Goal: Information Seeking & Learning: Find specific fact

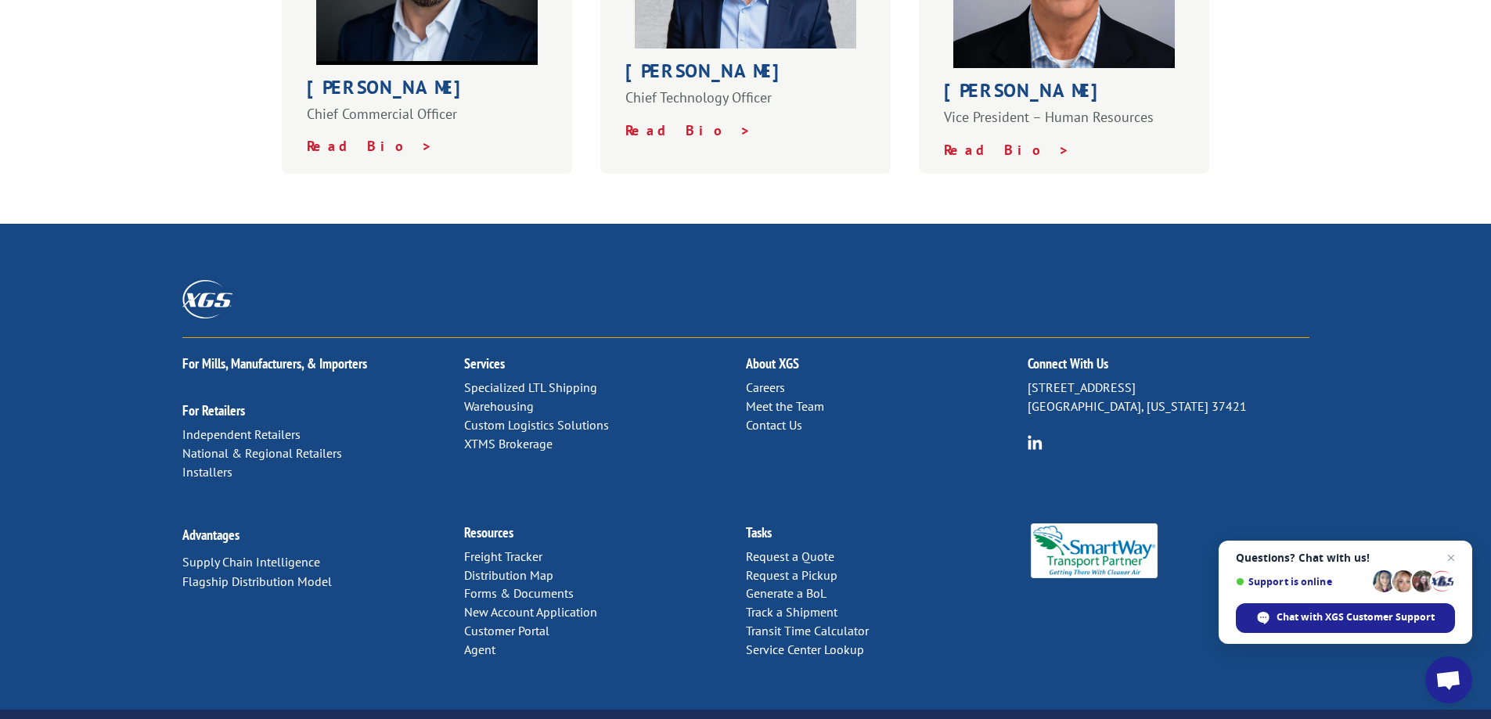
scroll to position [619, 0]
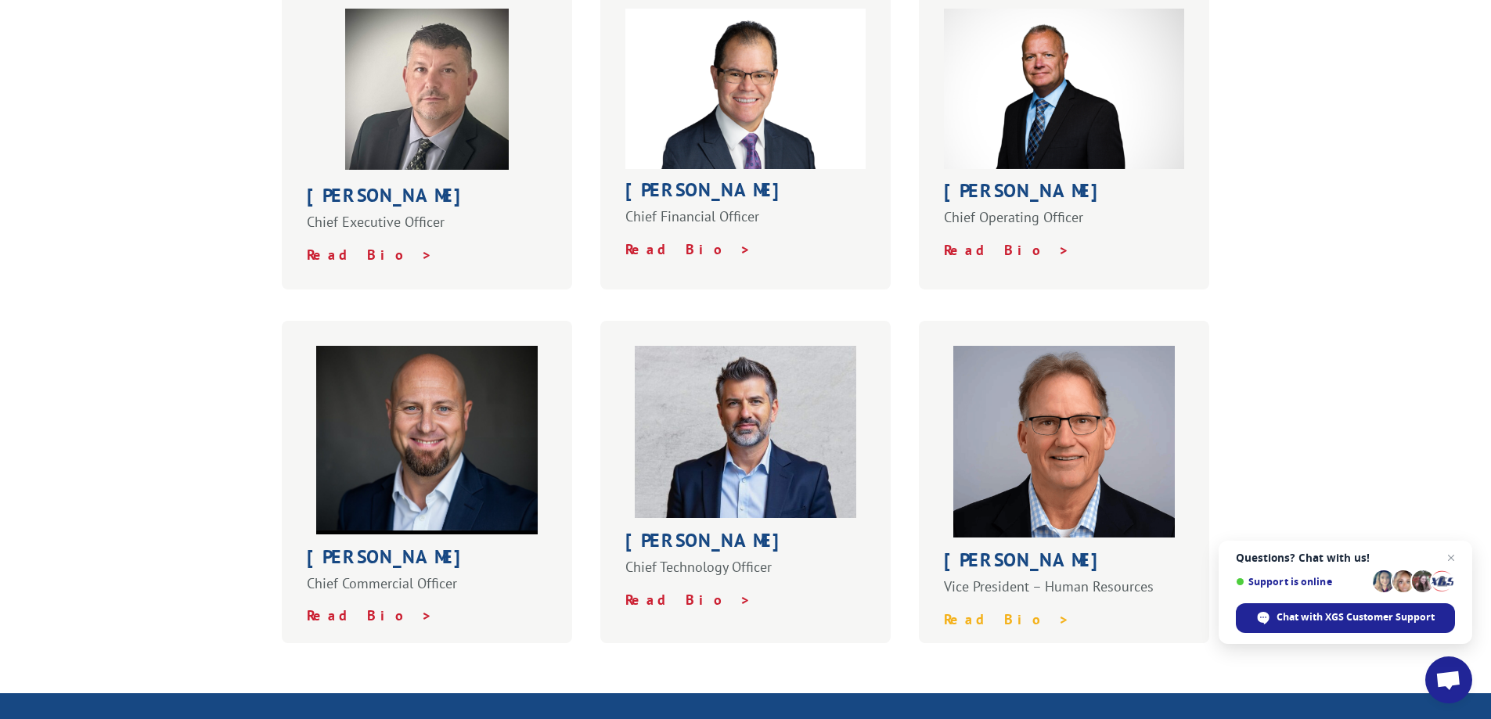
click at [990, 610] on strong "Read Bio >" at bounding box center [1007, 619] width 126 height 18
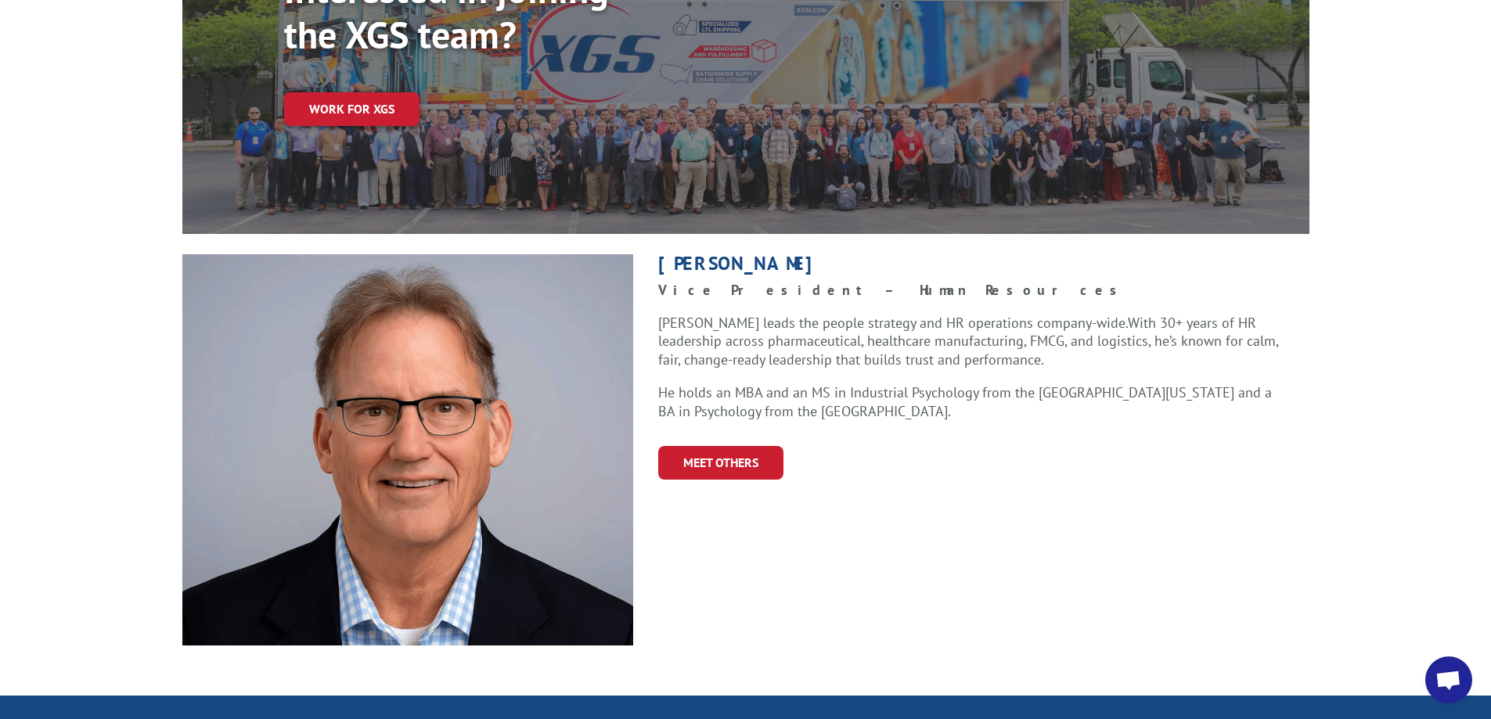
scroll to position [235, 0]
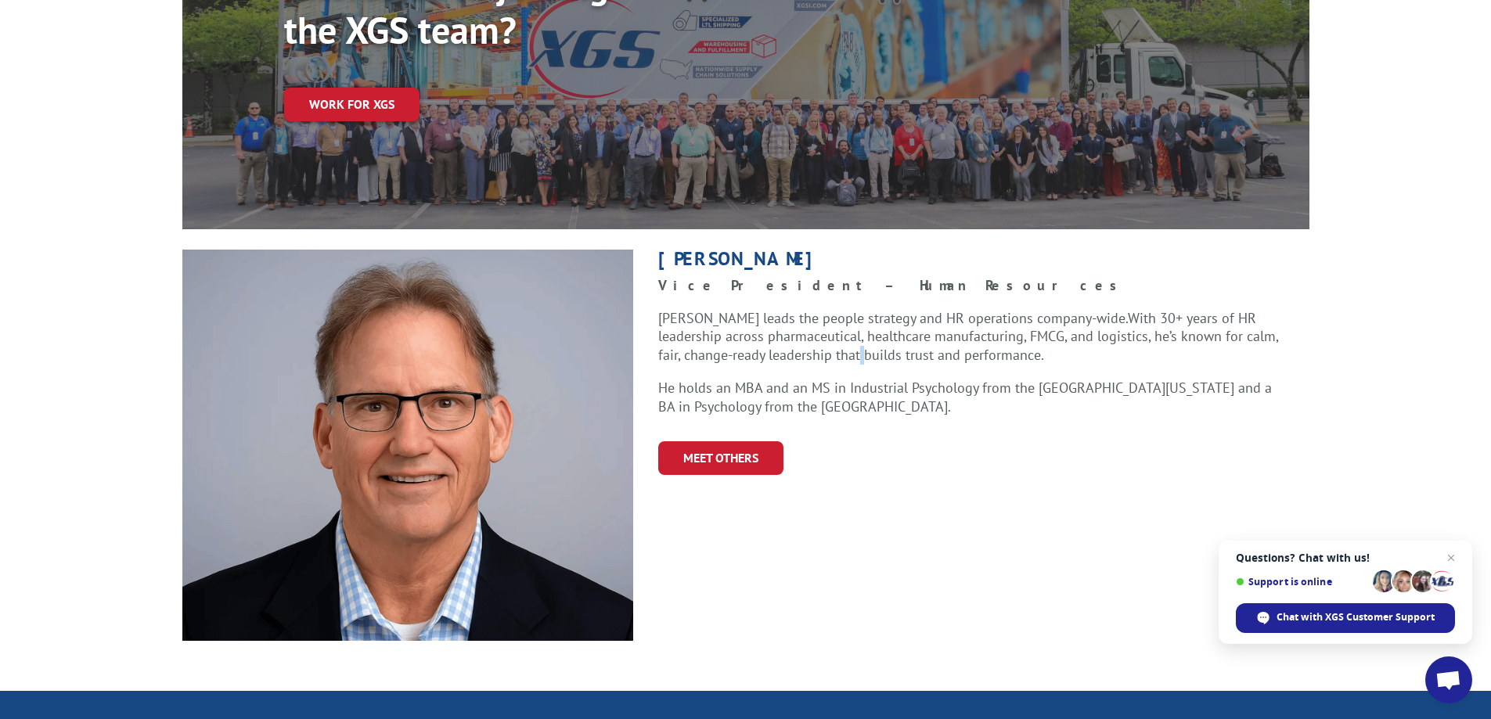
drag, startPoint x: 781, startPoint y: 336, endPoint x: 775, endPoint y: 346, distance: 10.9
click at [778, 341] on p "Kevin leads the people strategy and HR operations company-wide. With 30+ years …" at bounding box center [971, 344] width 626 height 70
drag, startPoint x: 808, startPoint y: 354, endPoint x: 1055, endPoint y: 365, distance: 246.7
click at [1016, 379] on p "He holds an MBA and an MS in Industrial Psychology from the University of Tenne…" at bounding box center [971, 398] width 626 height 38
click at [1067, 379] on p "He holds an MBA and an MS in Industrial Psychology from the University of Tenne…" at bounding box center [971, 398] width 626 height 38
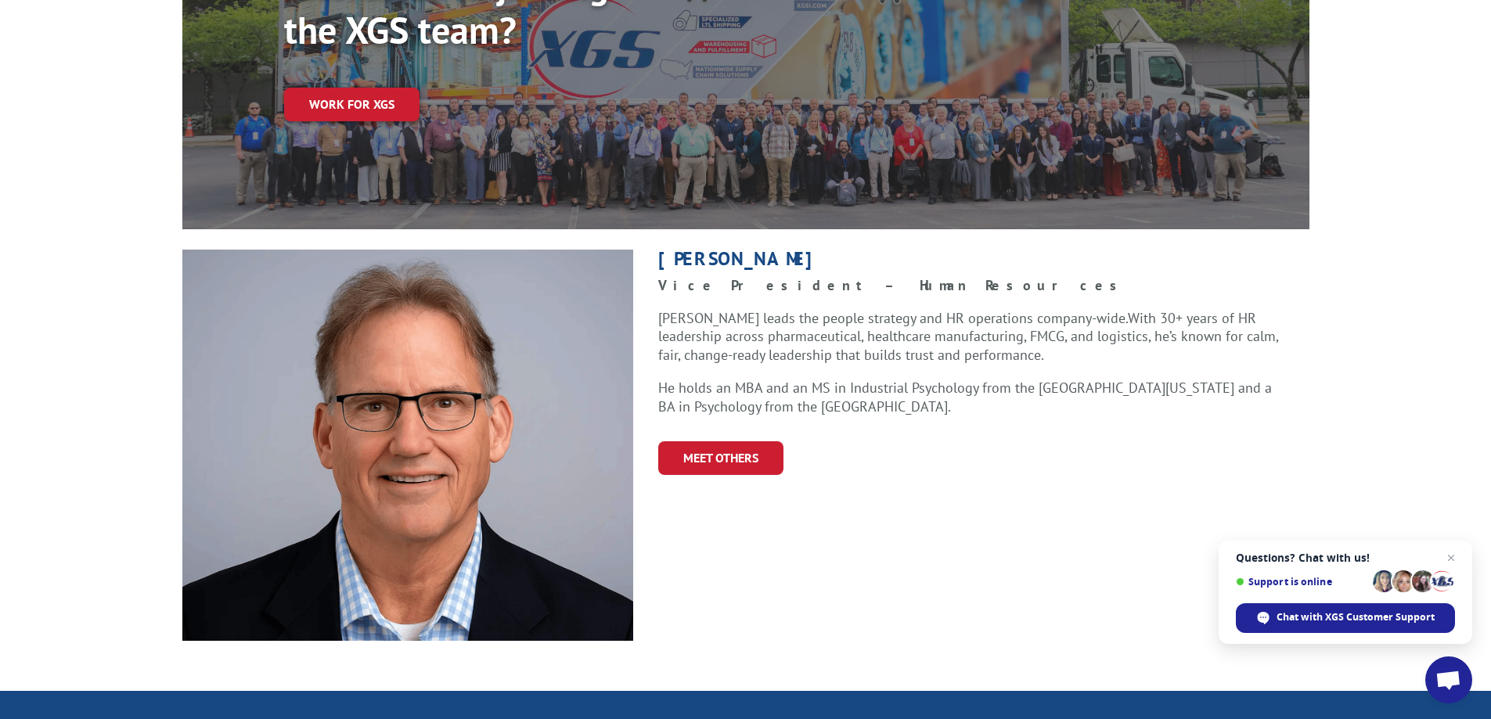
drag, startPoint x: 1013, startPoint y: 366, endPoint x: 916, endPoint y: 358, distance: 97.3
click at [1012, 379] on p "He holds an MBA and an MS in Industrial Psychology from the University of Tenne…" at bounding box center [971, 398] width 626 height 38
click at [912, 379] on p "He holds an MBA and an MS in Industrial Psychology from the University of Tenne…" at bounding box center [971, 398] width 626 height 38
drag, startPoint x: 846, startPoint y: 354, endPoint x: 832, endPoint y: 356, distance: 14.2
click at [824, 379] on p "He holds an MBA and an MS in Industrial Psychology from the University of Tenne…" at bounding box center [971, 398] width 626 height 38
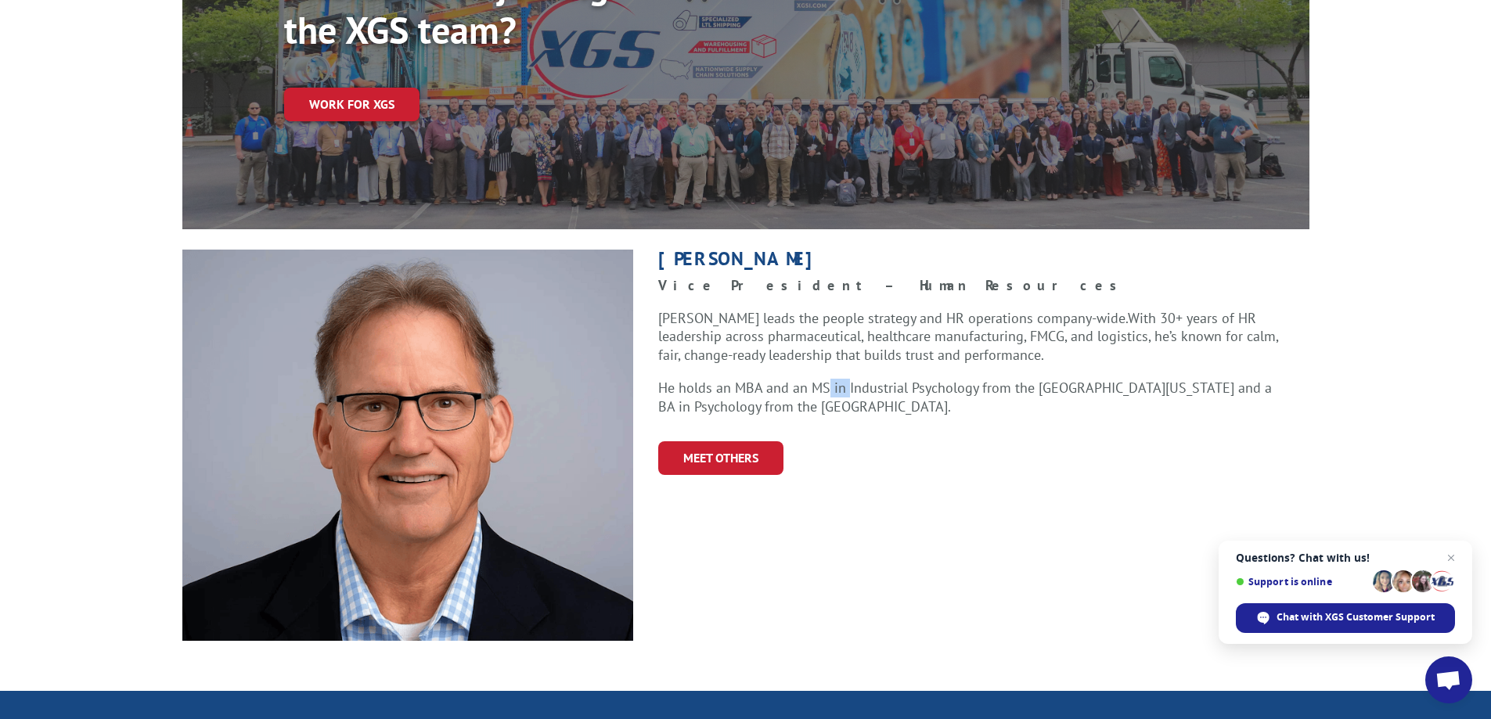
click at [842, 379] on p "He holds an MBA and an MS in Industrial Psychology from the University of Tenne…" at bounding box center [971, 398] width 626 height 38
drag, startPoint x: 655, startPoint y: 379, endPoint x: 925, endPoint y: 358, distance: 270.7
click at [931, 358] on div "Kevin Holland Vice President – Human Resources Kevin leads the people strategy …" at bounding box center [971, 362] width 676 height 225
click at [906, 379] on p "He holds an MBA and an MS in Industrial Psychology from the University of Tenne…" at bounding box center [971, 398] width 626 height 38
drag, startPoint x: 702, startPoint y: 357, endPoint x: 941, endPoint y: 376, distance: 239.5
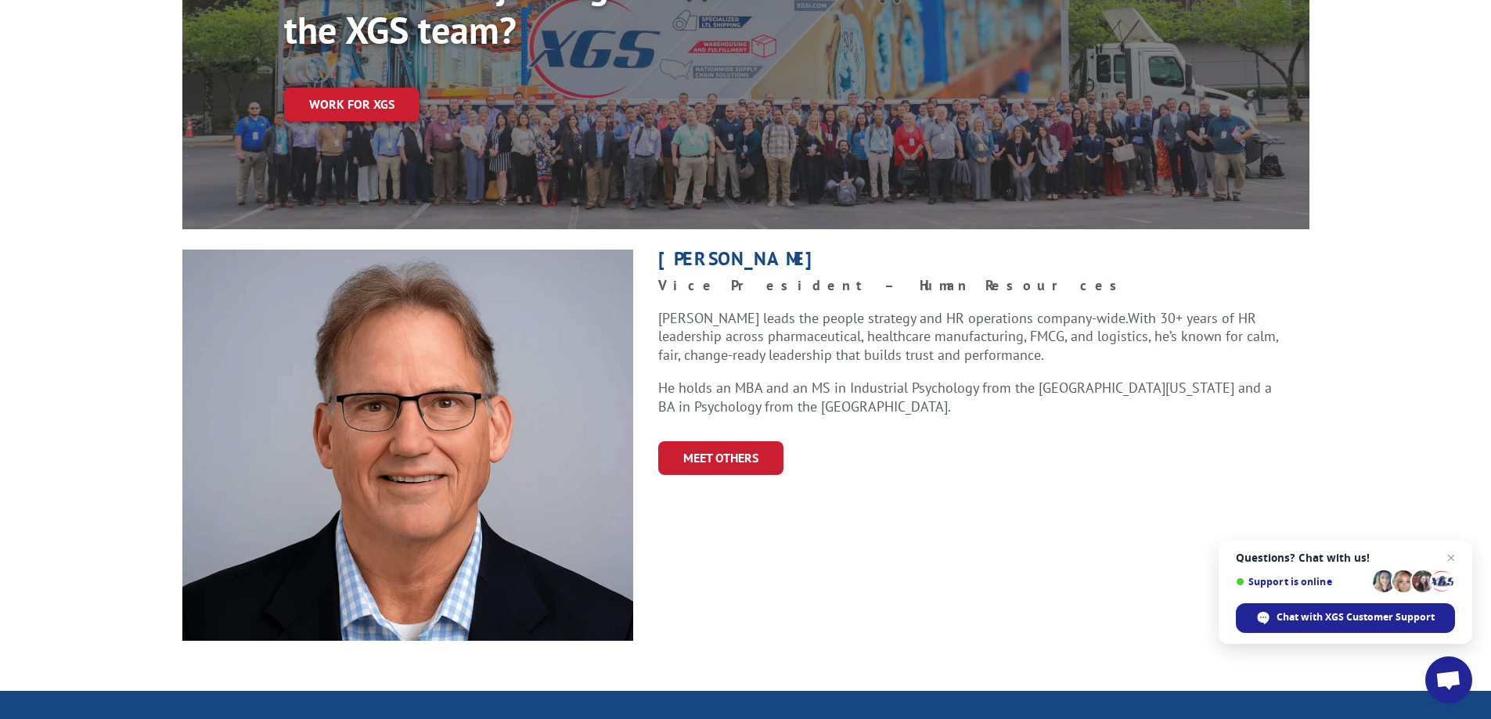
click at [941, 379] on p "He holds an MBA and an MS in Industrial Psychology from the University of Tenne…" at bounding box center [971, 398] width 626 height 38
click at [966, 380] on p "He holds an MBA and an MS in Industrial Psychology from the University of Tenne…" at bounding box center [971, 398] width 626 height 38
drag, startPoint x: 886, startPoint y: 373, endPoint x: 785, endPoint y: 374, distance: 100.9
click at [785, 379] on p "He holds an MBA and an MS in Industrial Psychology from the University of Tenne…" at bounding box center [971, 398] width 626 height 38
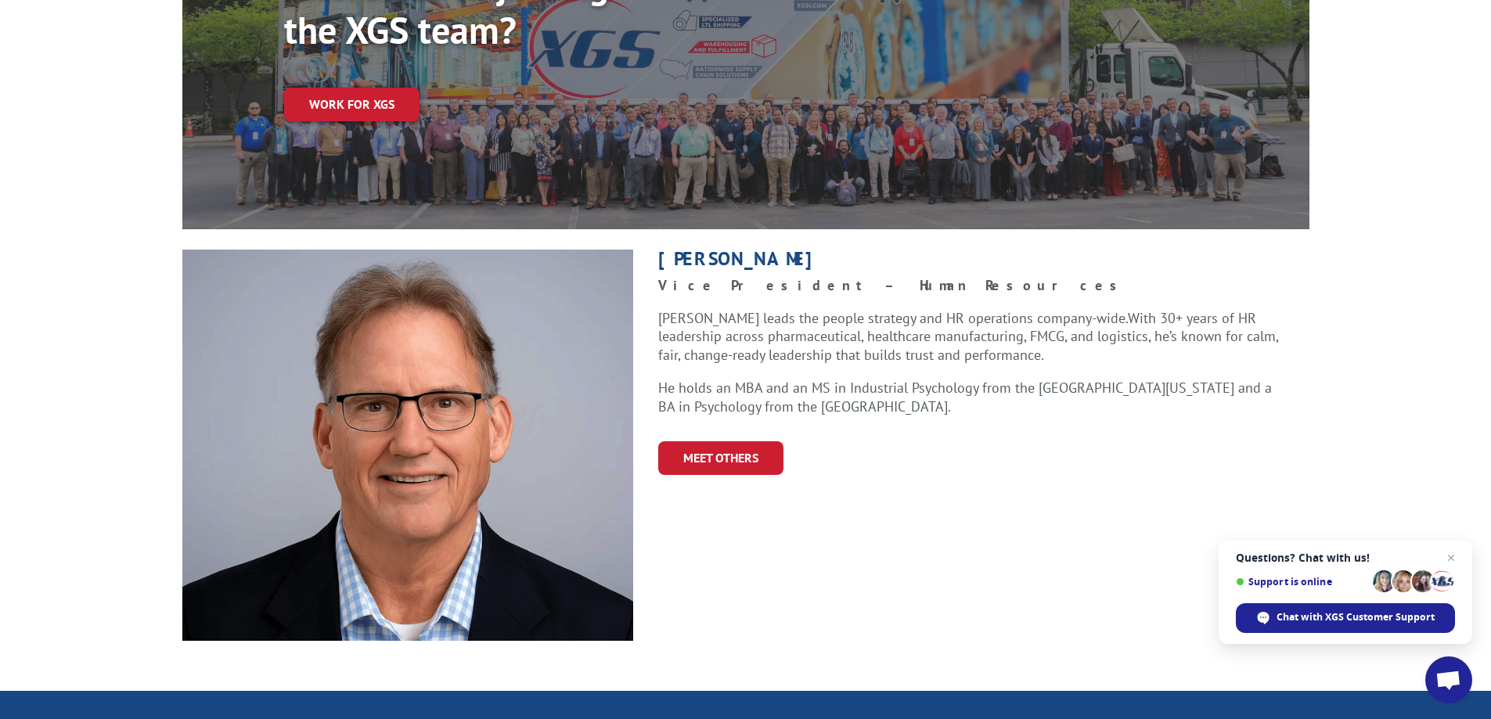
drag, startPoint x: 781, startPoint y: 372, endPoint x: 922, endPoint y: 375, distance: 140.9
click at [922, 379] on p "He holds an MBA and an MS in Industrial Psychology from the University of Tenne…" at bounding box center [971, 398] width 626 height 38
copy p "University of the South"
click at [1457, 563] on span "Open chat" at bounding box center [1451, 559] width 20 height 20
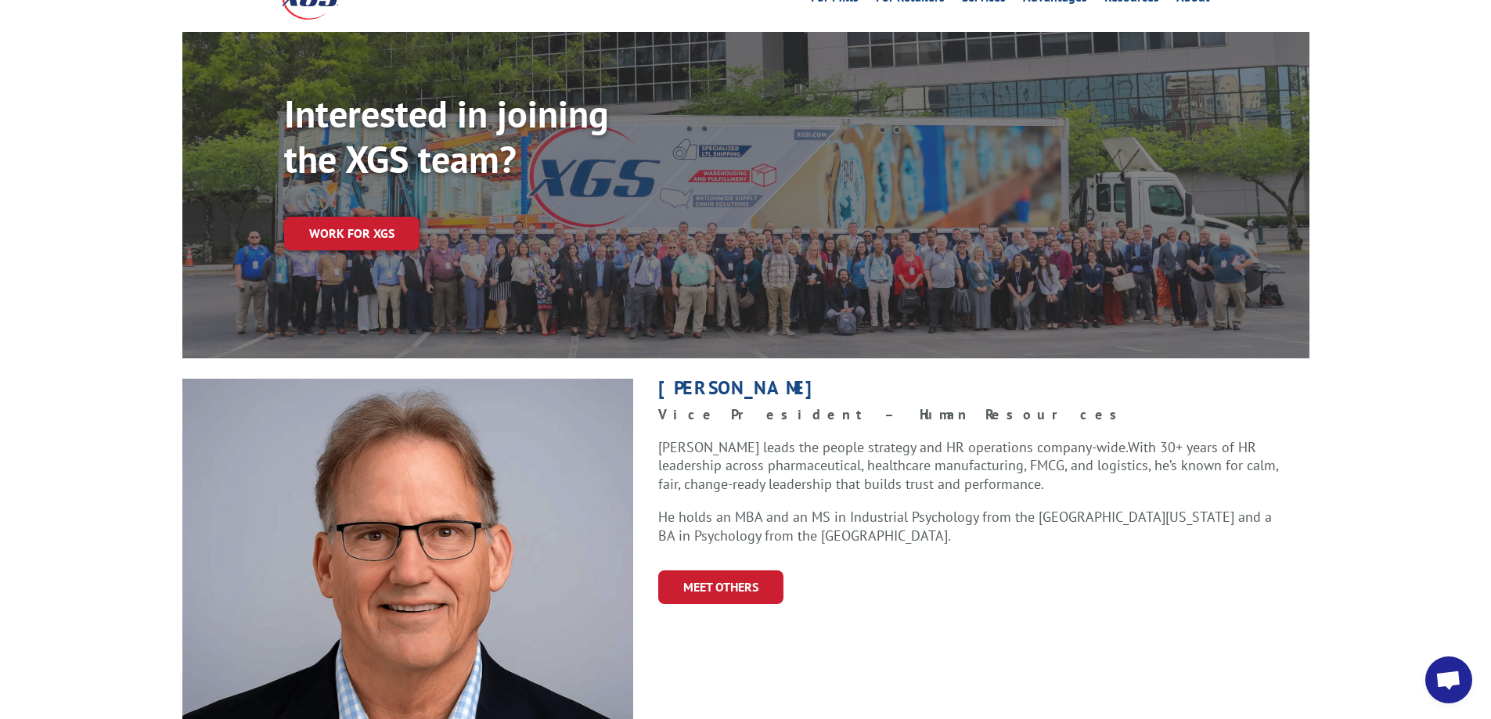
scroll to position [78, 0]
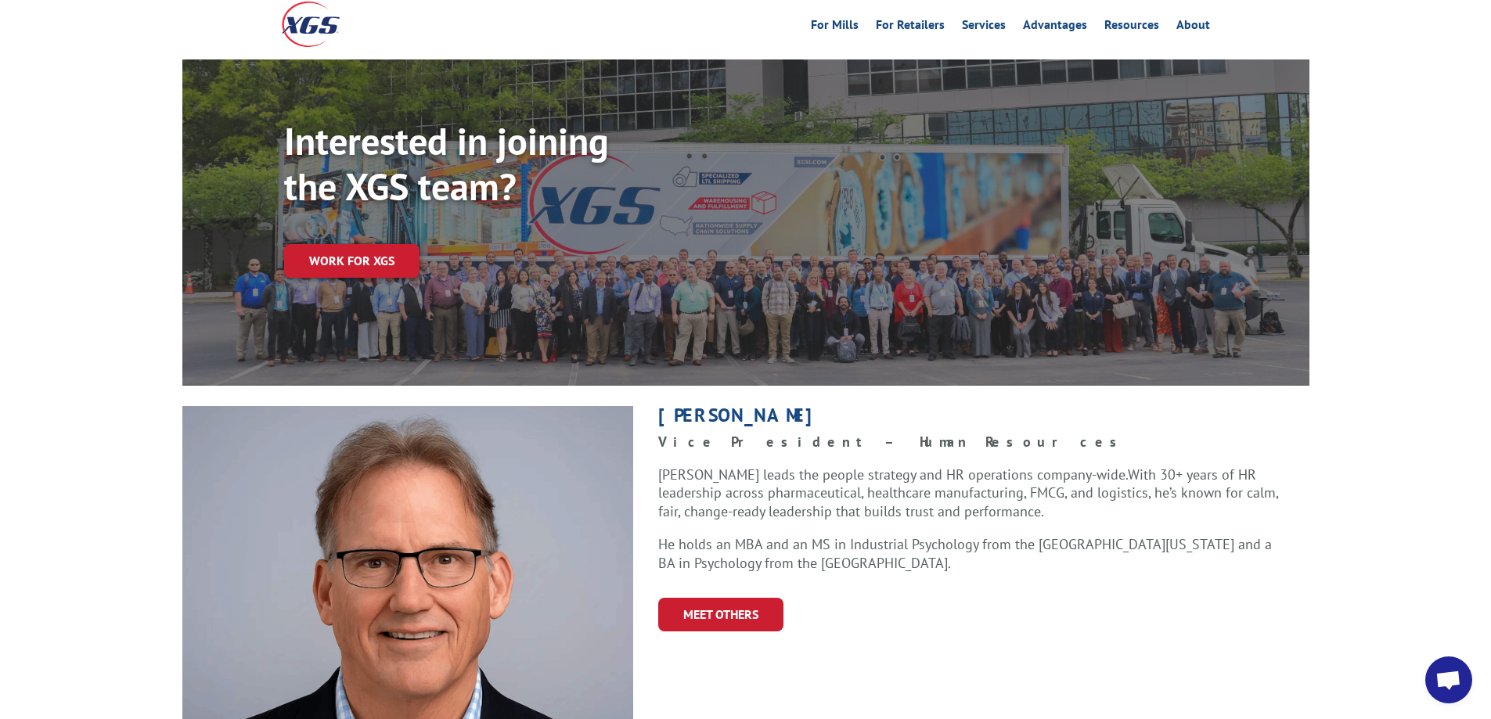
click at [1444, 679] on span "Open chat" at bounding box center [1448, 682] width 26 height 22
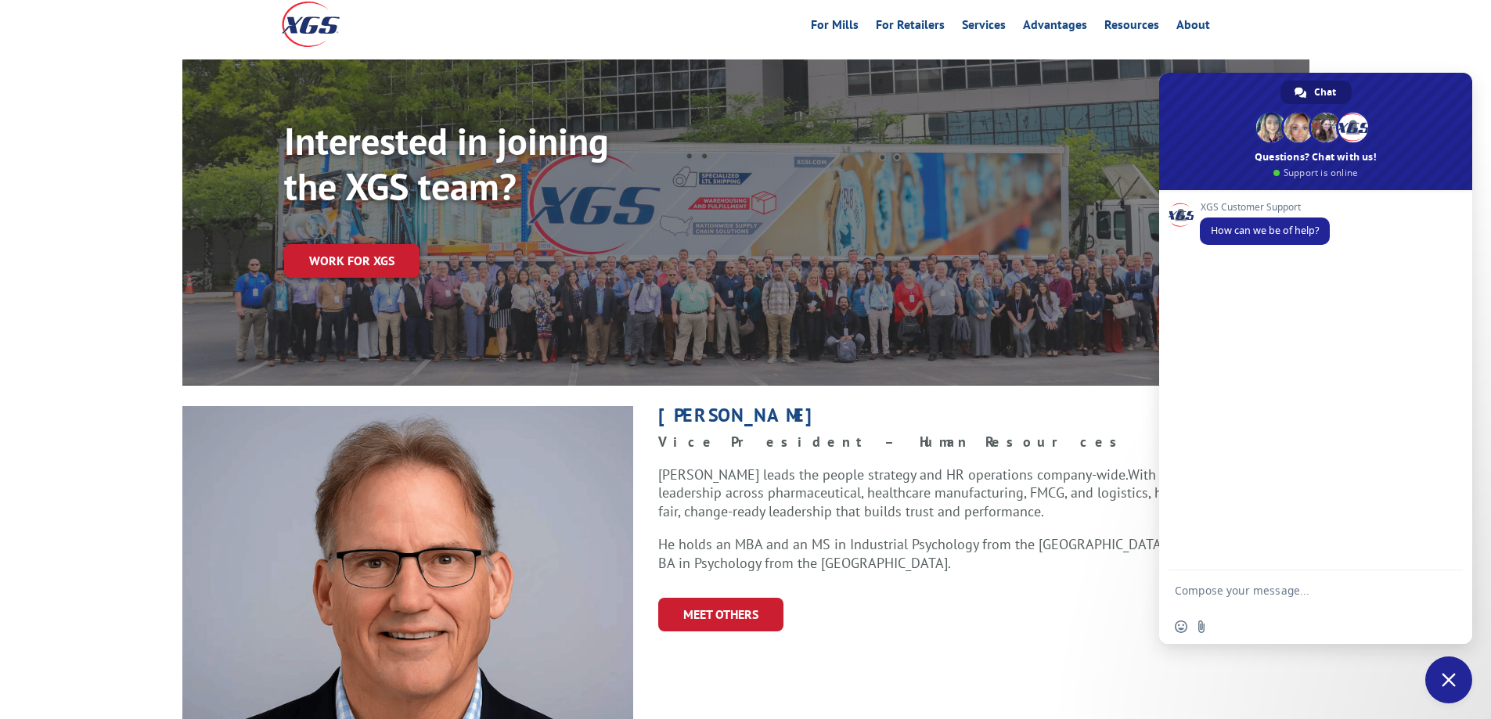
click at [961, 598] on div "Meet Others" at bounding box center [983, 615] width 651 height 34
click at [1461, 688] on span "Close chat" at bounding box center [1448, 680] width 47 height 47
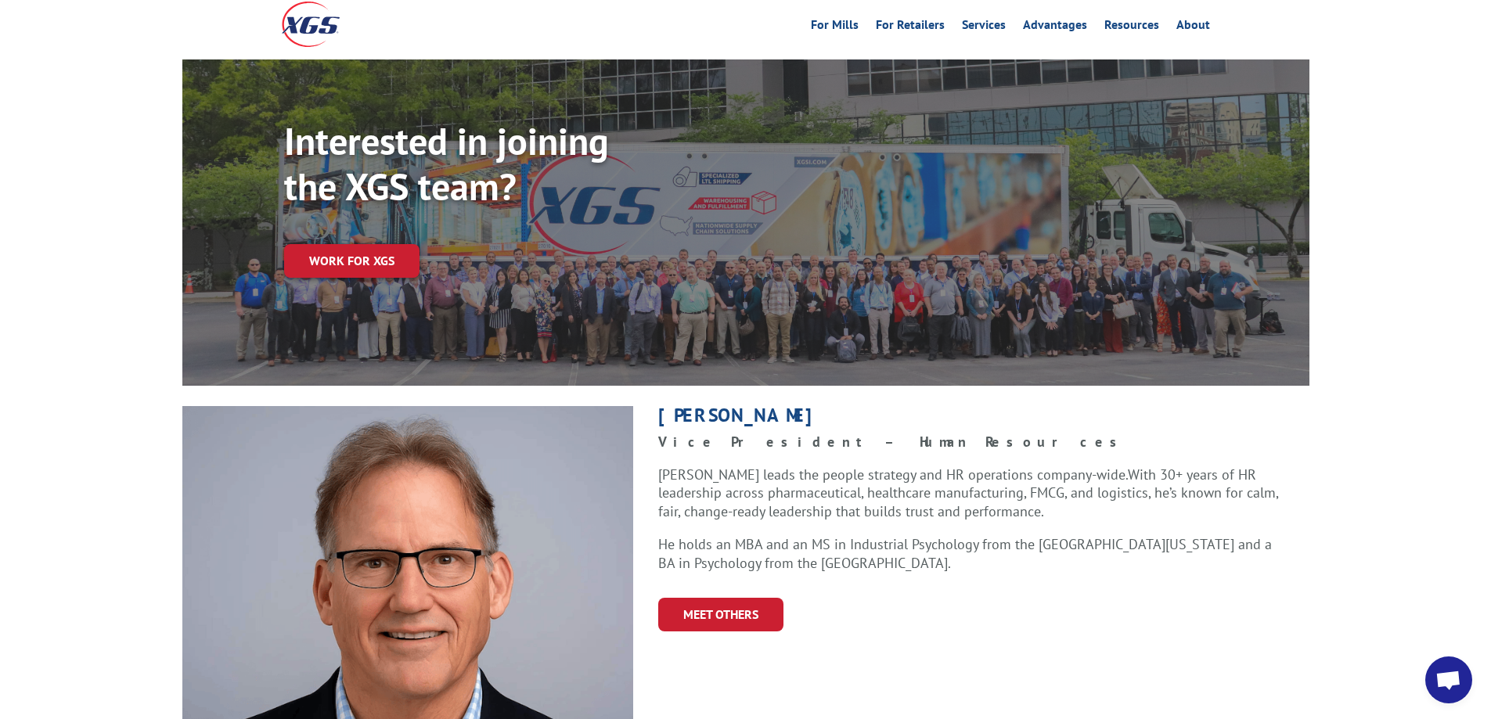
drag, startPoint x: 720, startPoint y: 448, endPoint x: 1162, endPoint y: 486, distance: 443.7
click at [1162, 486] on p "Kevin leads the people strategy and HR operations company-wide. With 30+ years …" at bounding box center [971, 501] width 626 height 70
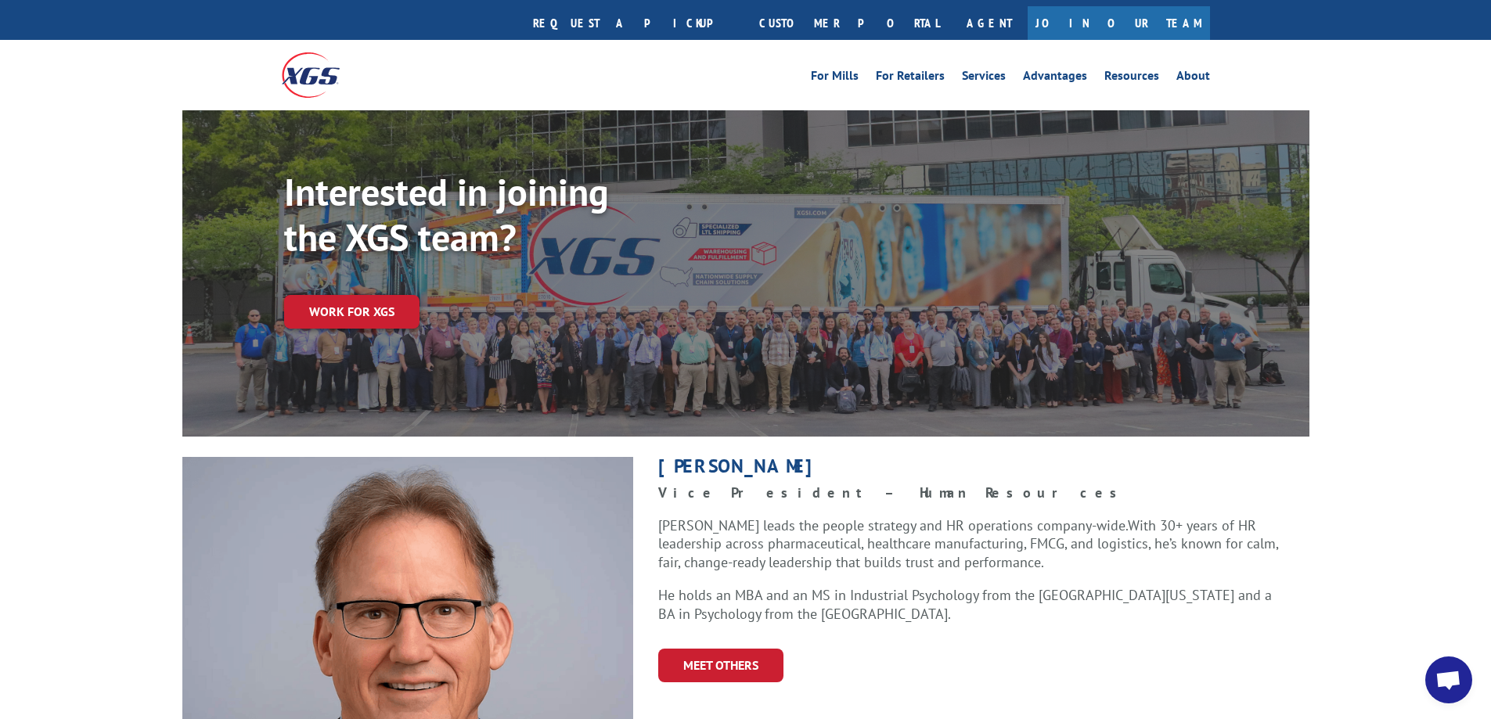
scroll to position [0, 0]
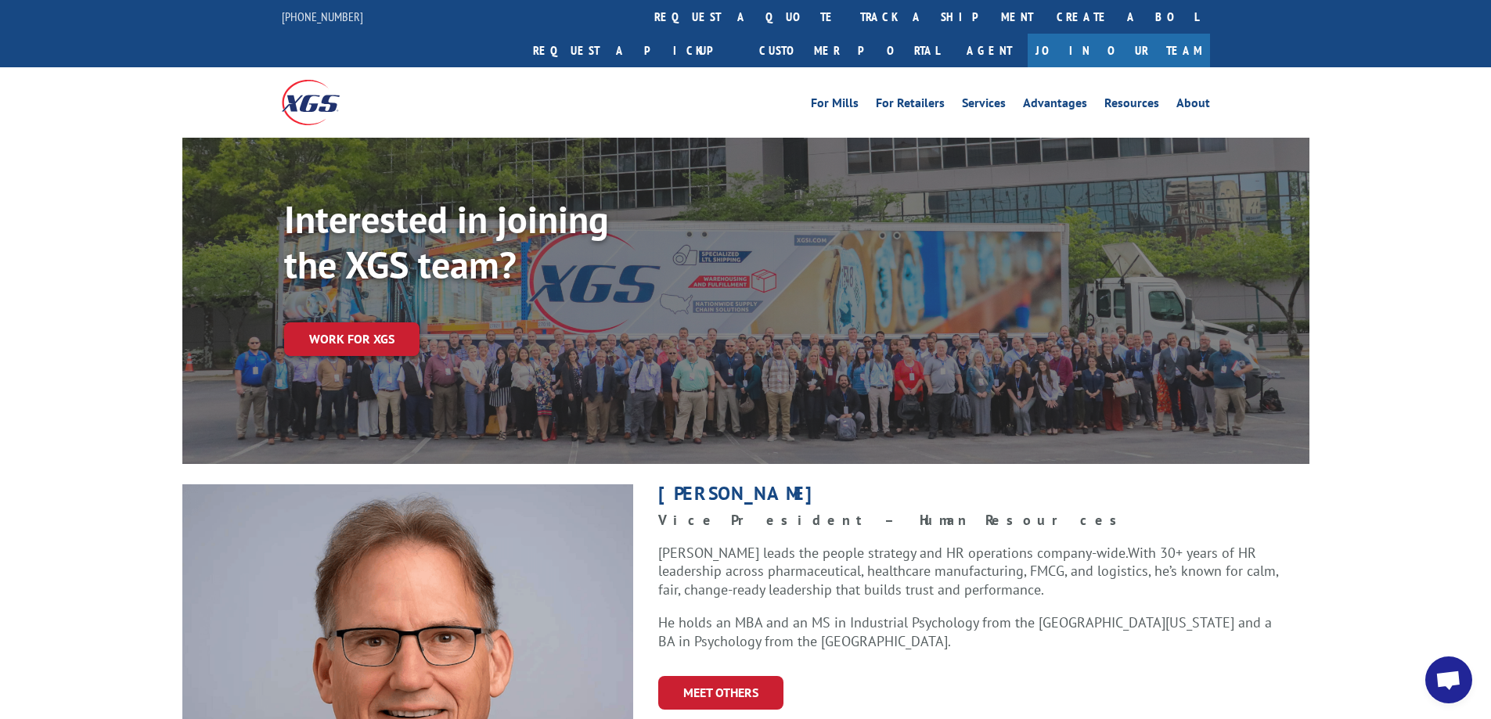
click at [285, 80] on img at bounding box center [311, 102] width 58 height 45
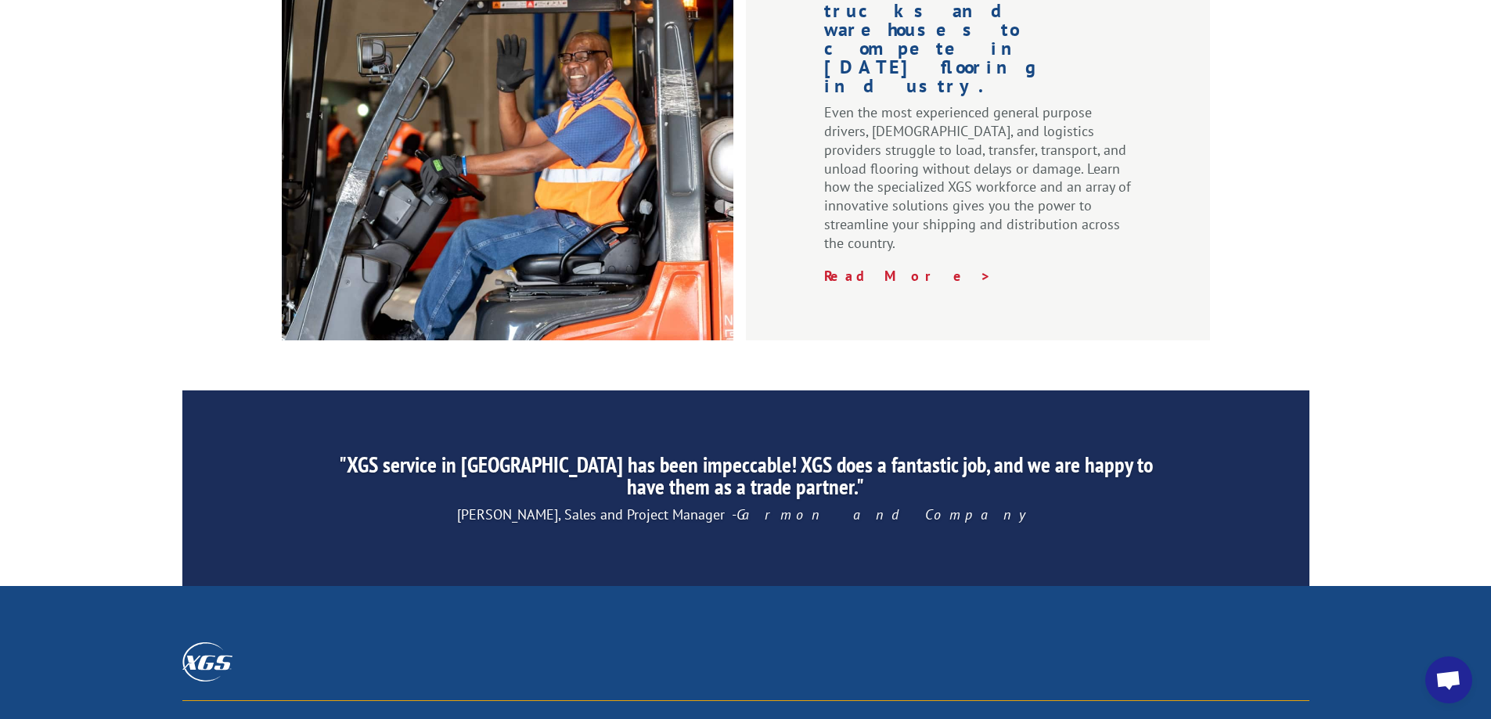
scroll to position [2347, 0]
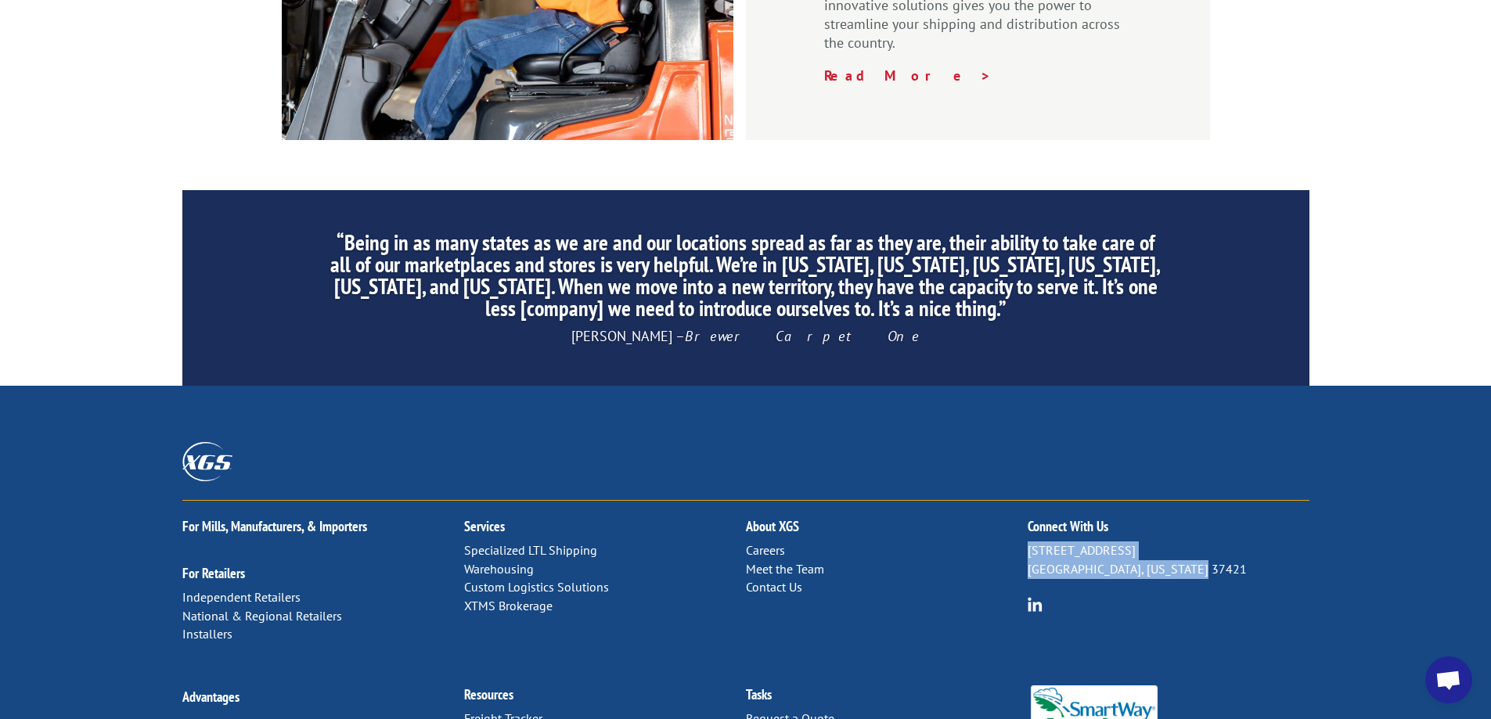
drag, startPoint x: 1030, startPoint y: 381, endPoint x: 1234, endPoint y: 404, distance: 205.5
click at [1234, 541] on p "[STREET_ADDRESS][US_STATE]" at bounding box center [1168, 560] width 282 height 38
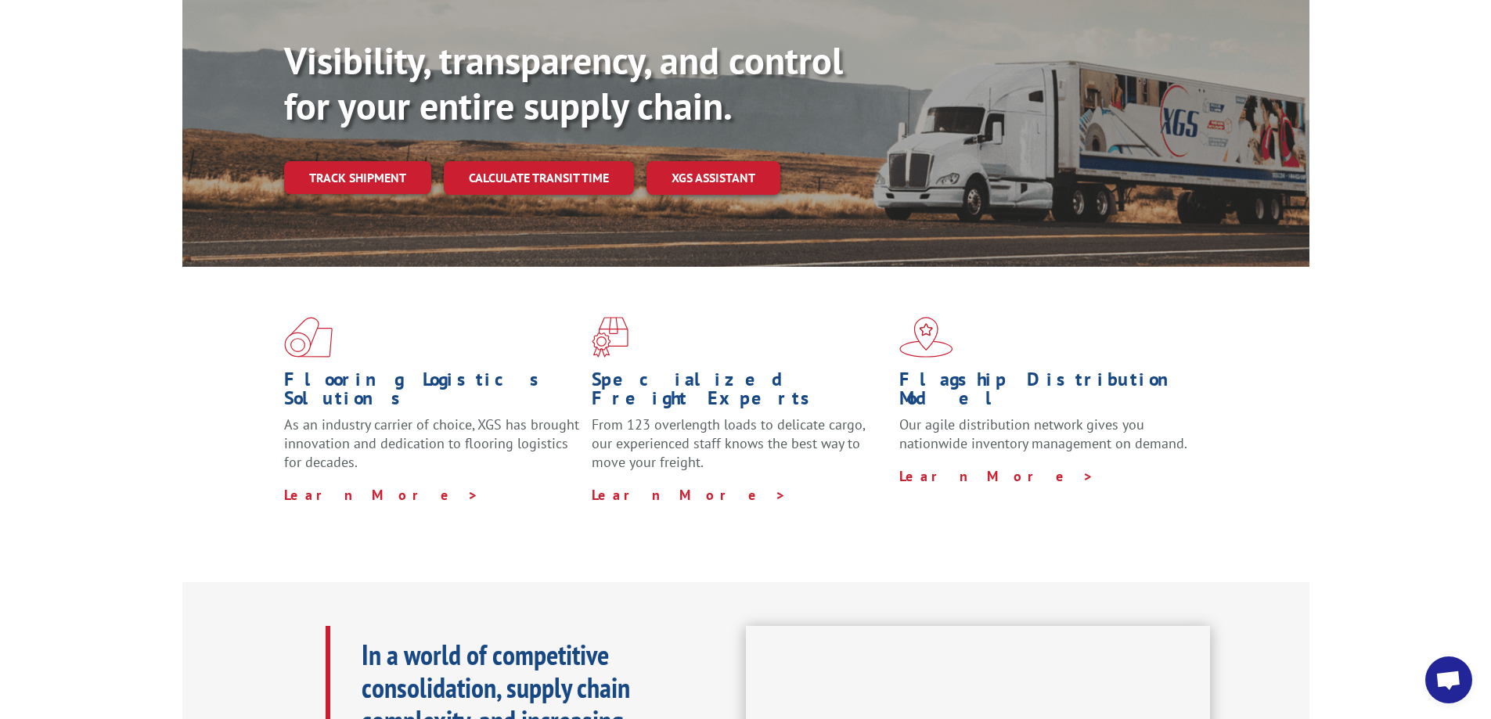
scroll to position [0, 0]
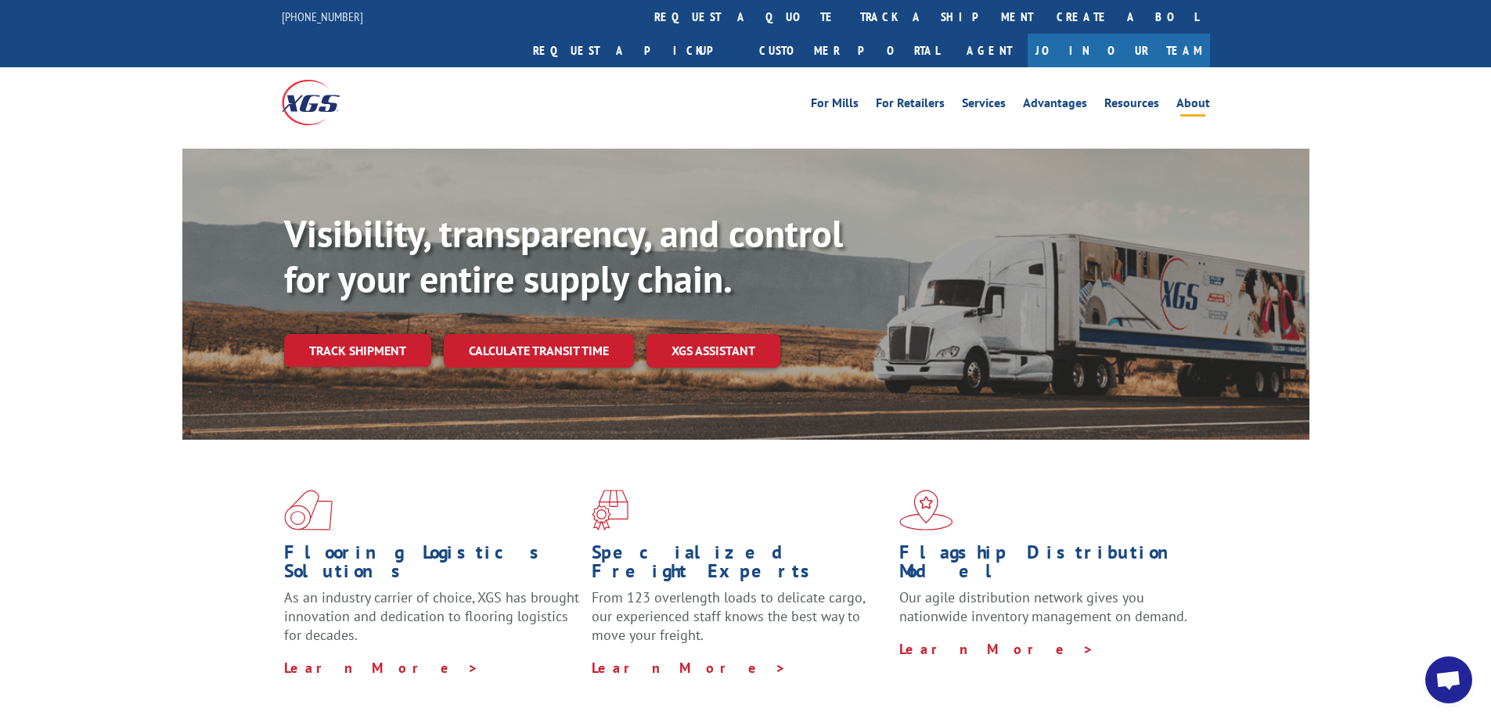
click at [1186, 97] on link "About" at bounding box center [1193, 105] width 34 height 17
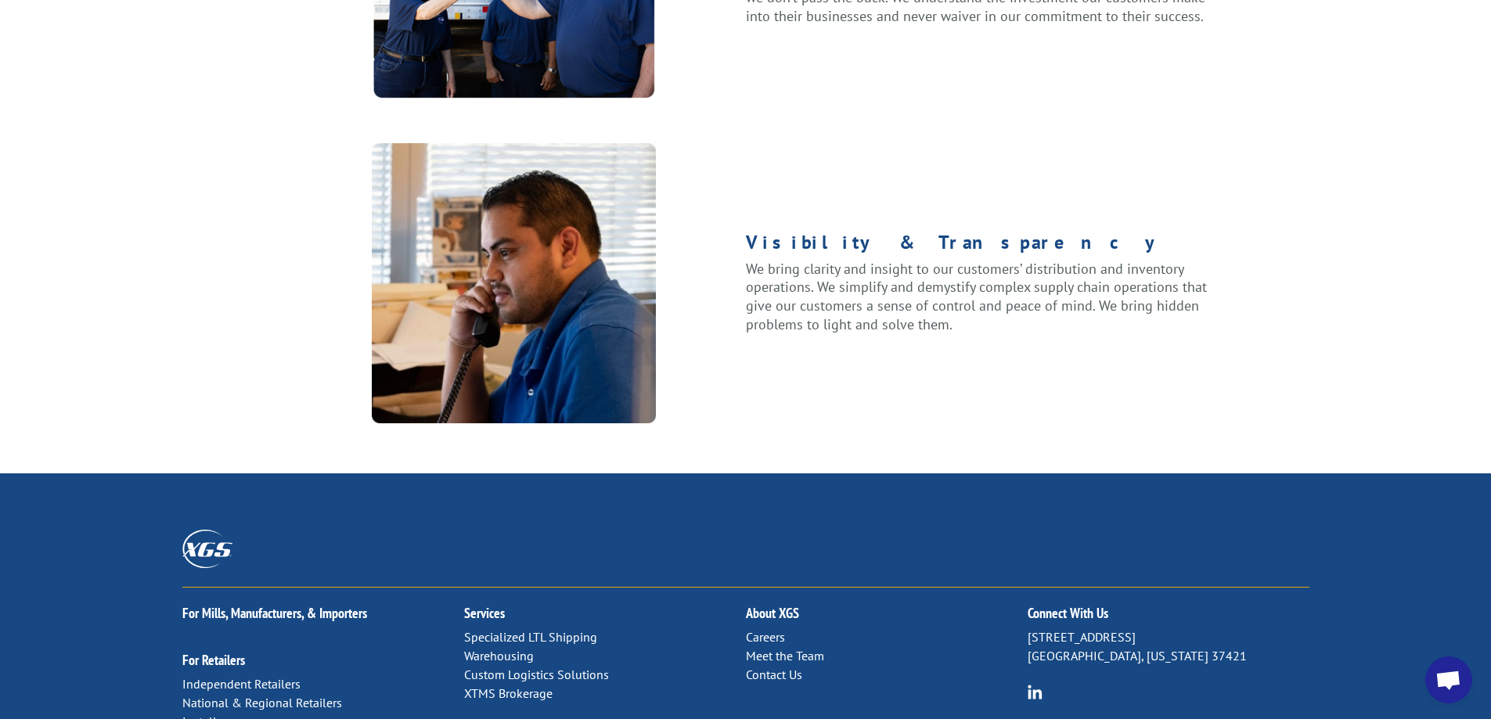
scroll to position [2009, 0]
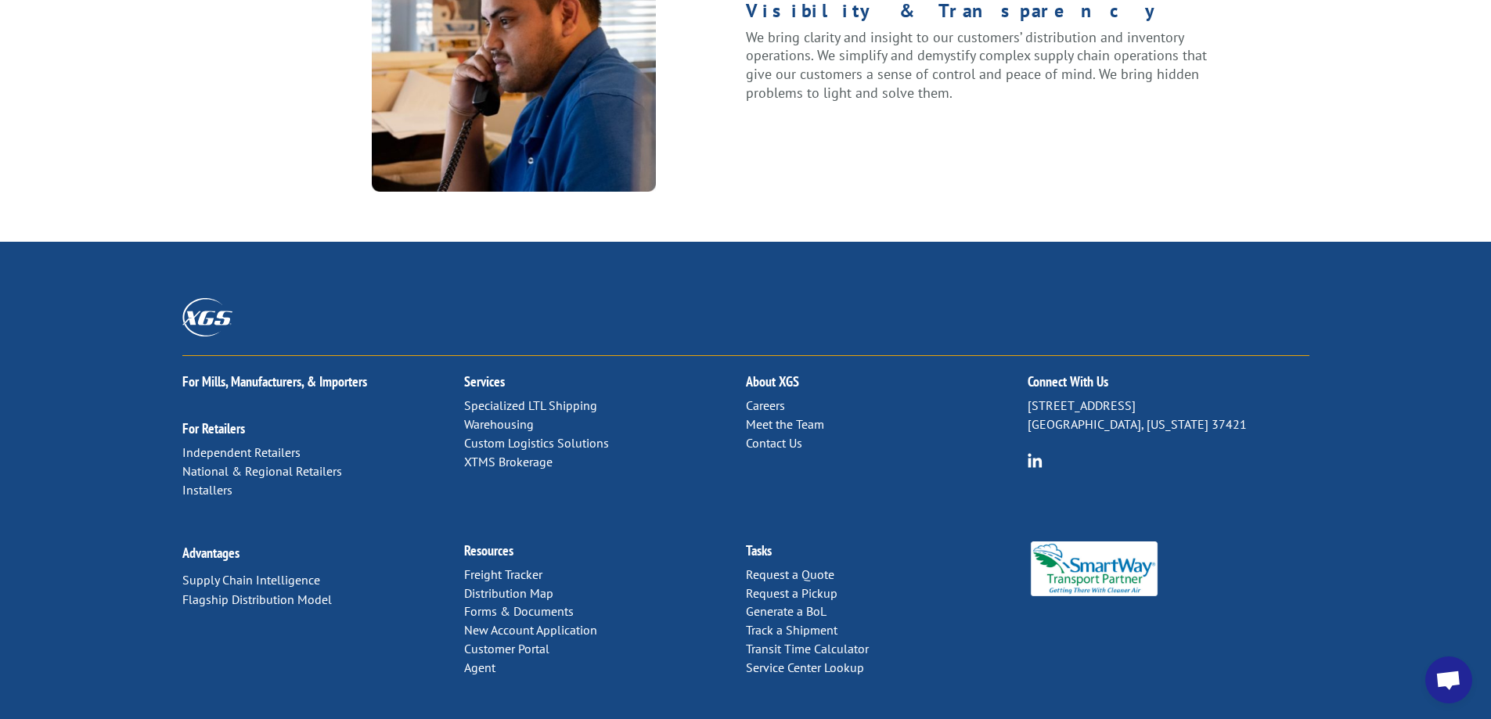
click at [797, 397] on p "Careers Meet the Team Contact Us" at bounding box center [887, 425] width 282 height 56
click at [802, 416] on link "Meet the Team" at bounding box center [785, 424] width 78 height 16
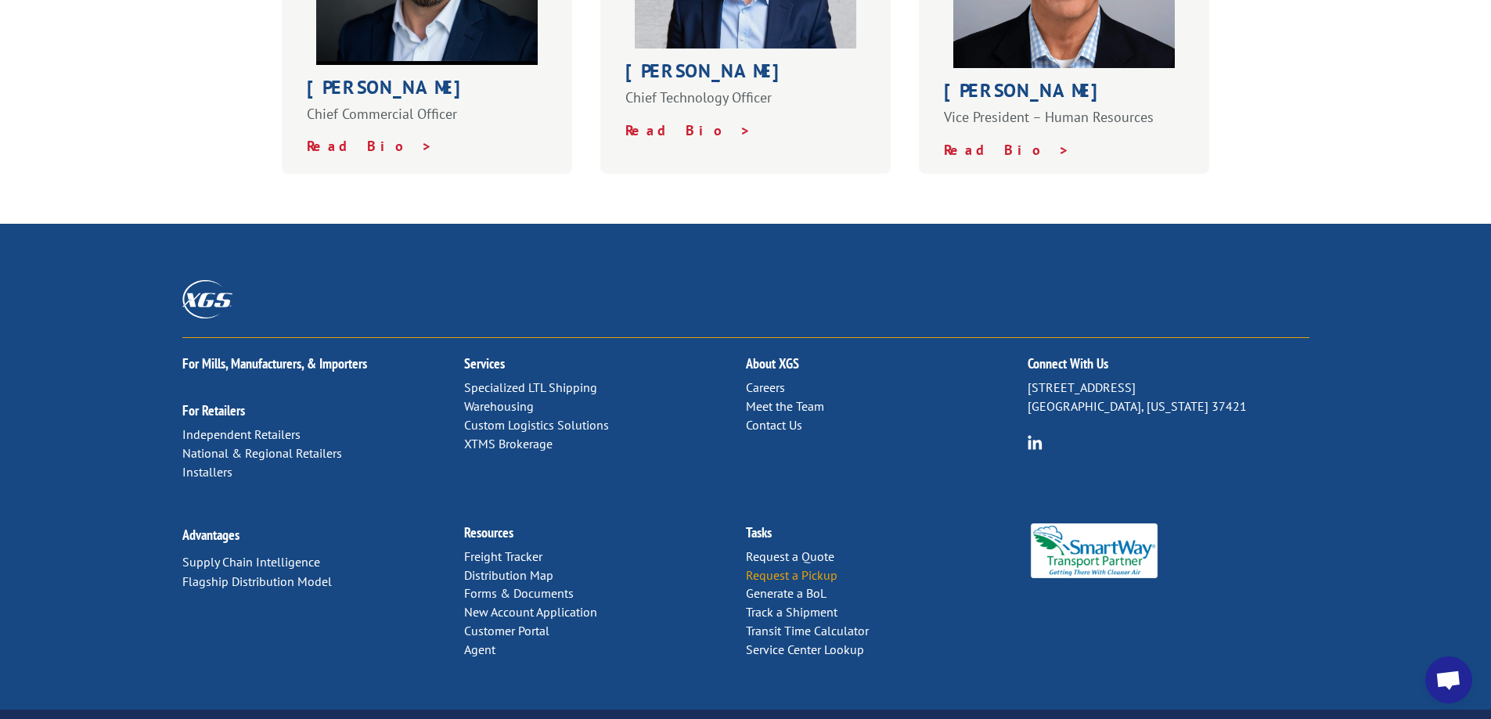
scroll to position [697, 0]
